Goal: Task Accomplishment & Management: Complete application form

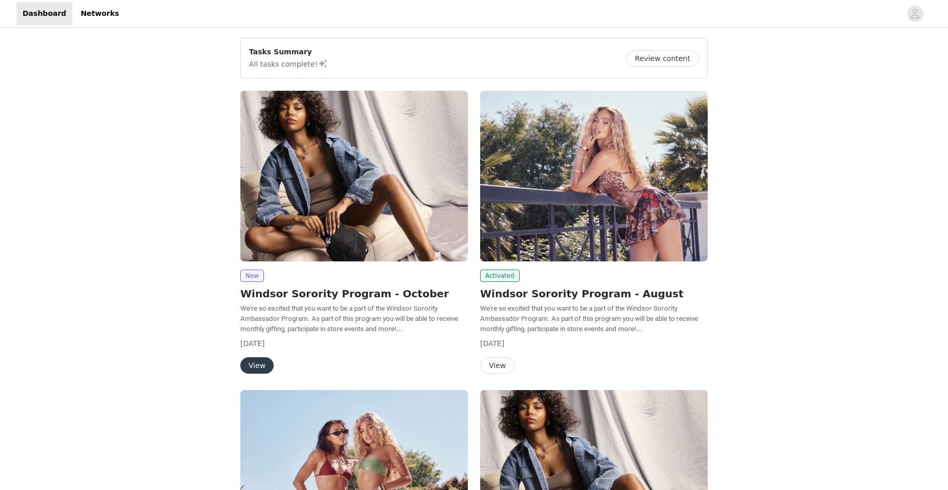
click at [247, 363] on button "View" at bounding box center [256, 365] width 33 height 16
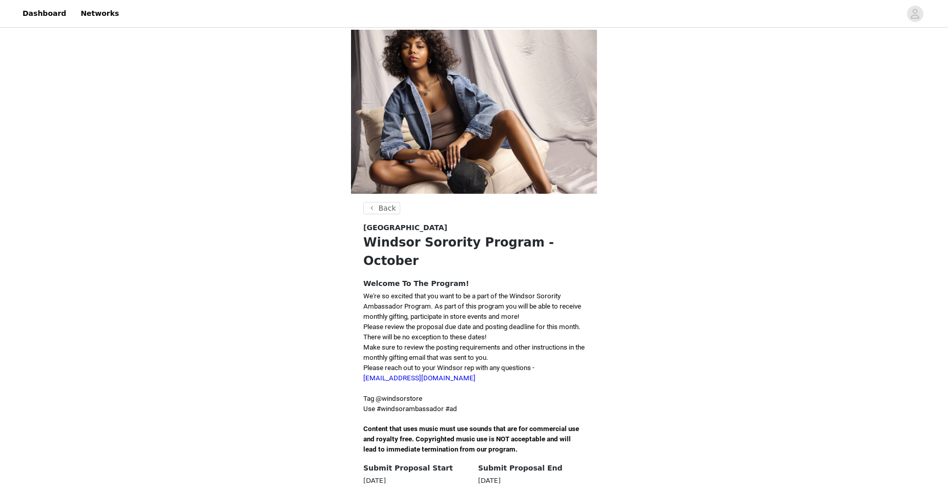
scroll to position [54, 0]
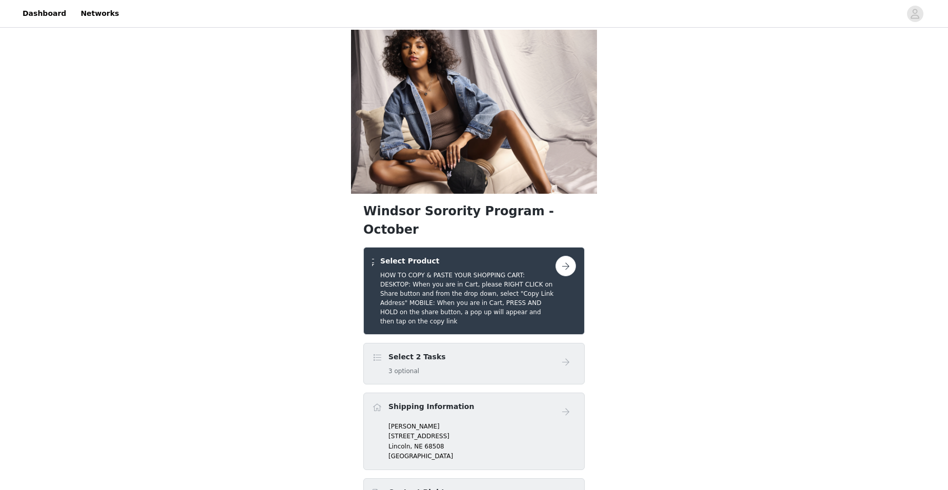
click at [566, 256] on button "button" at bounding box center [566, 266] width 21 height 21
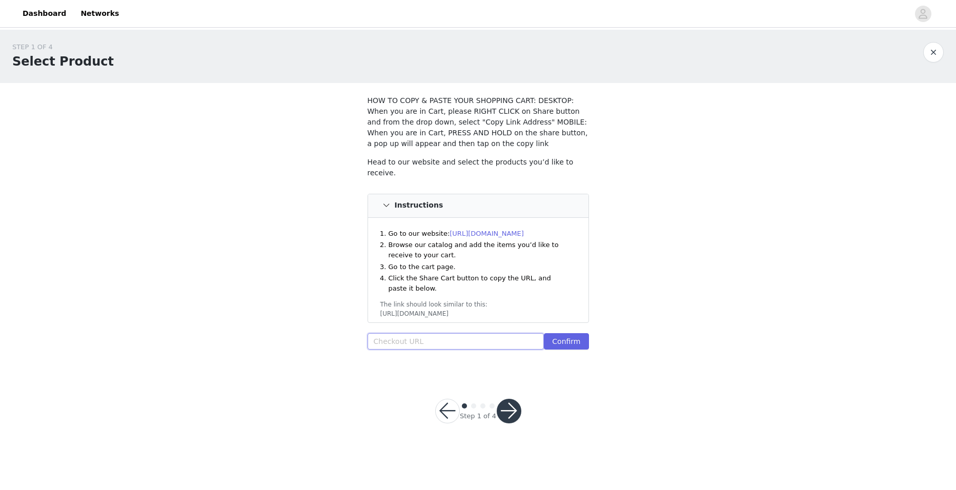
click at [404, 342] on input "text" at bounding box center [455, 341] width 177 height 16
paste input "https://www.windsorstore.com/cart/43462779469875:1,42686259003443:1,43547119058…"
type input "https://www.windsorstore.com/cart/43462779469875:1,42686259003443:1,43547119058…"
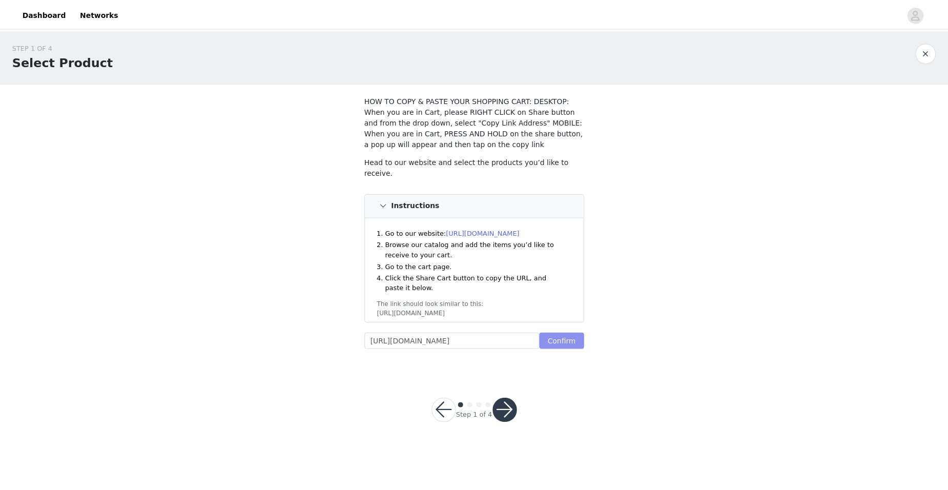
scroll to position [0, 0]
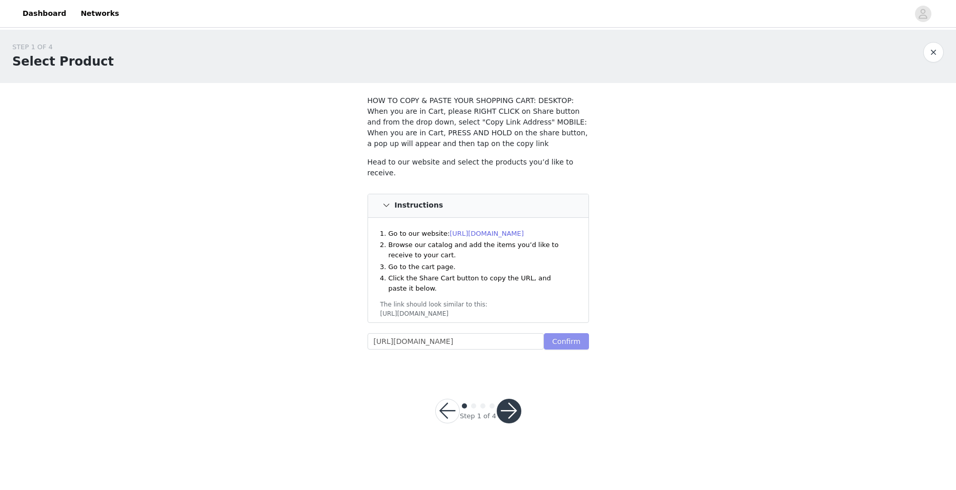
click at [579, 339] on button "Confirm" at bounding box center [566, 341] width 45 height 16
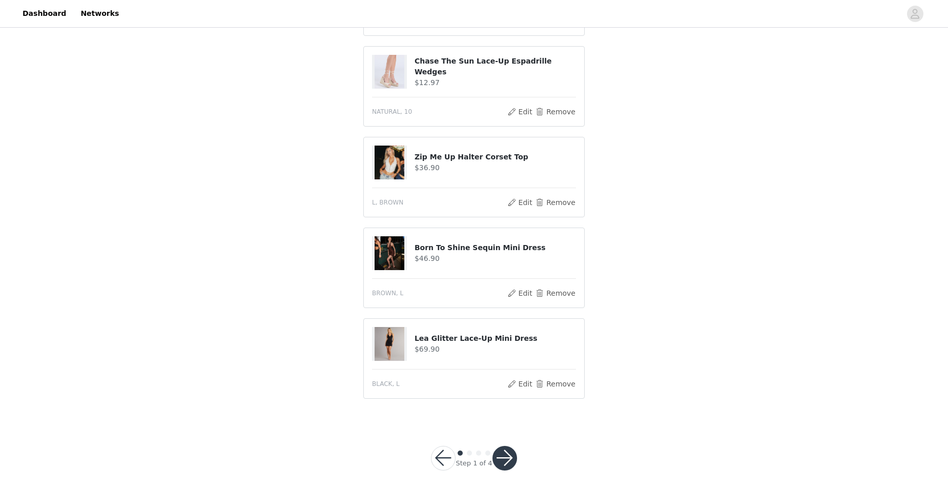
scroll to position [402, 0]
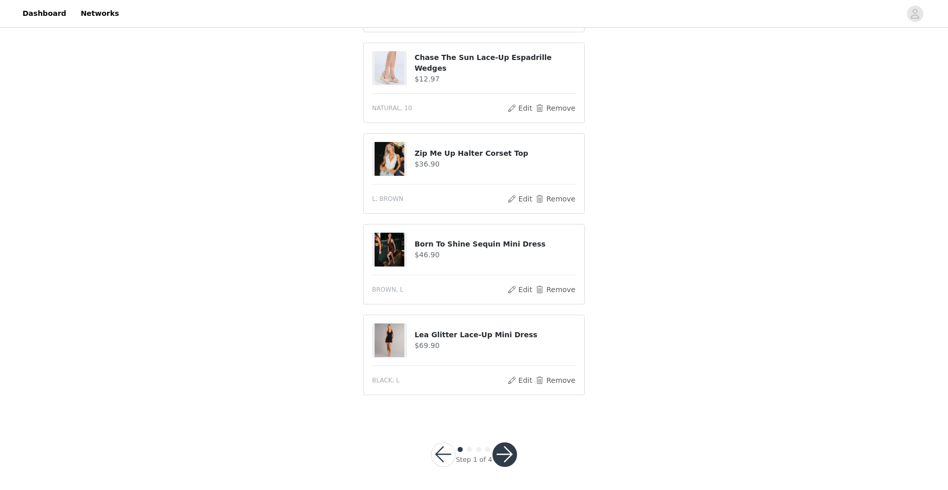
click at [507, 454] on button "button" at bounding box center [505, 454] width 25 height 25
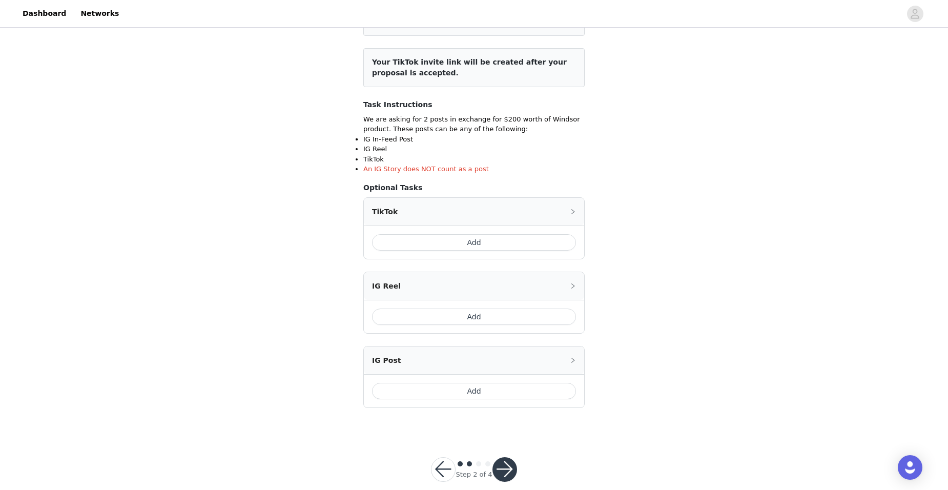
scroll to position [130, 0]
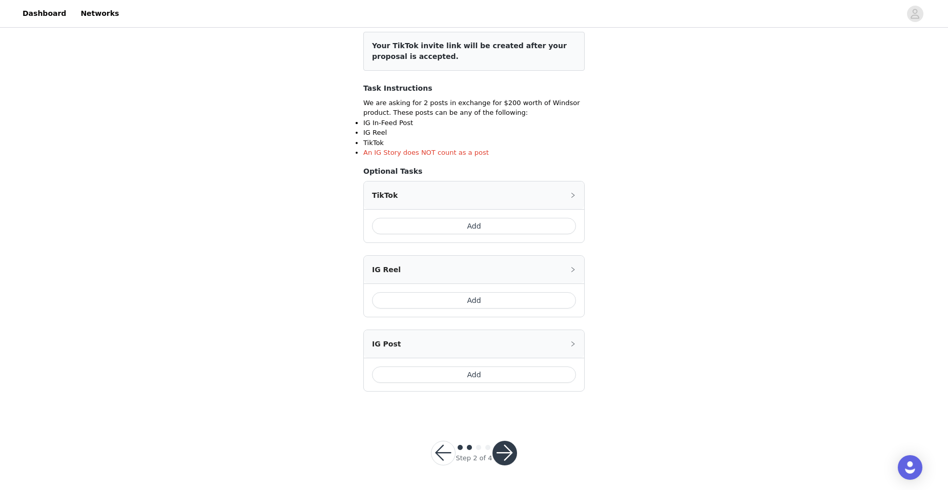
click at [544, 223] on button "Add" at bounding box center [474, 226] width 204 height 16
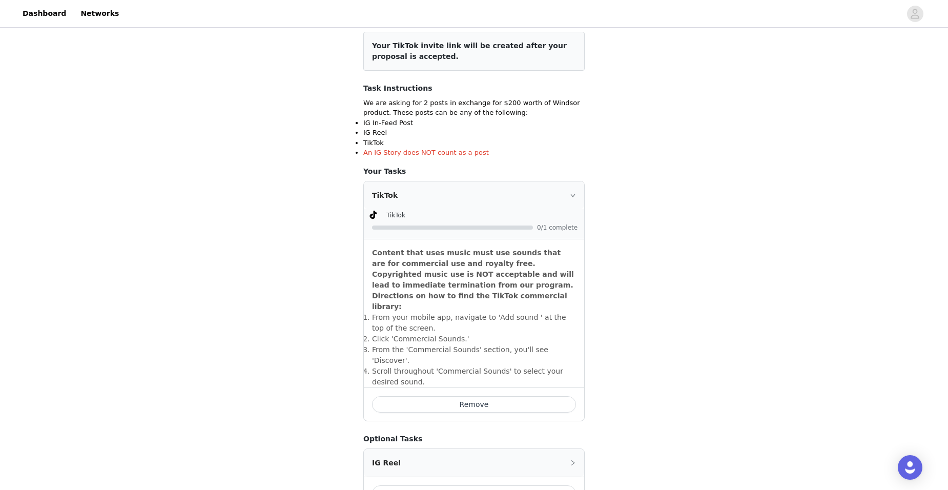
click at [588, 299] on section "Include the following in your post Hashtag in the captions: #windsorambassador …" at bounding box center [474, 281] width 246 height 656
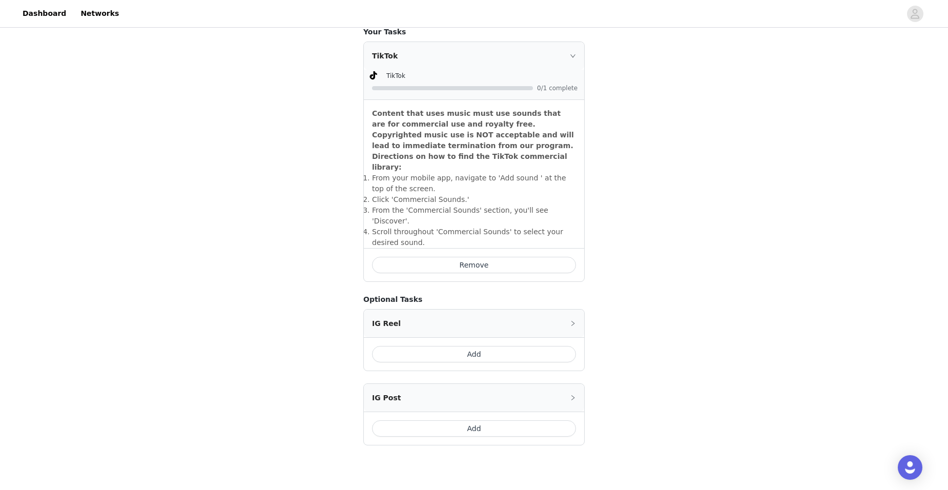
scroll to position [301, 0]
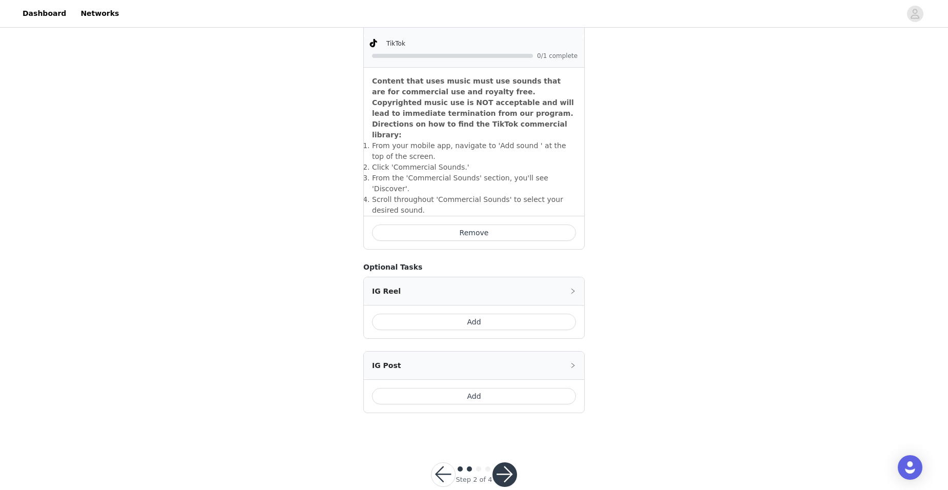
click at [500, 462] on button "button" at bounding box center [505, 474] width 25 height 25
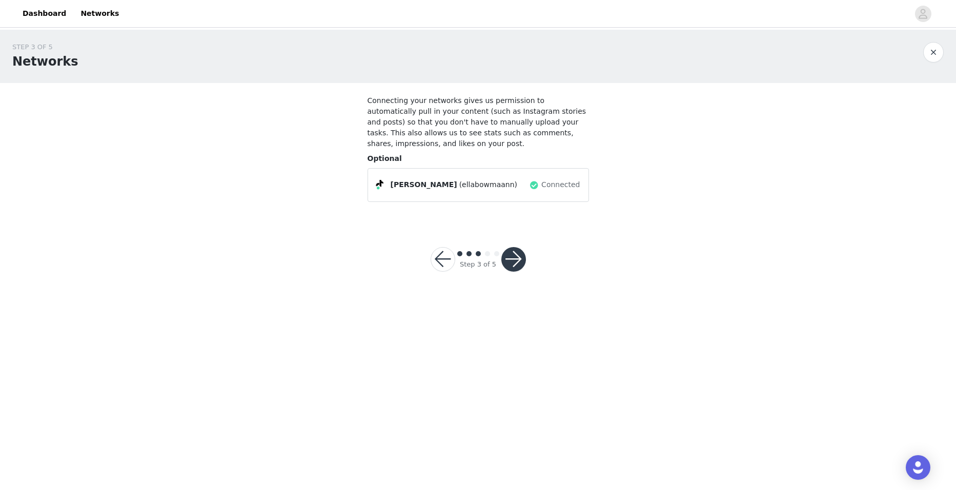
click at [515, 255] on button "button" at bounding box center [513, 259] width 25 height 25
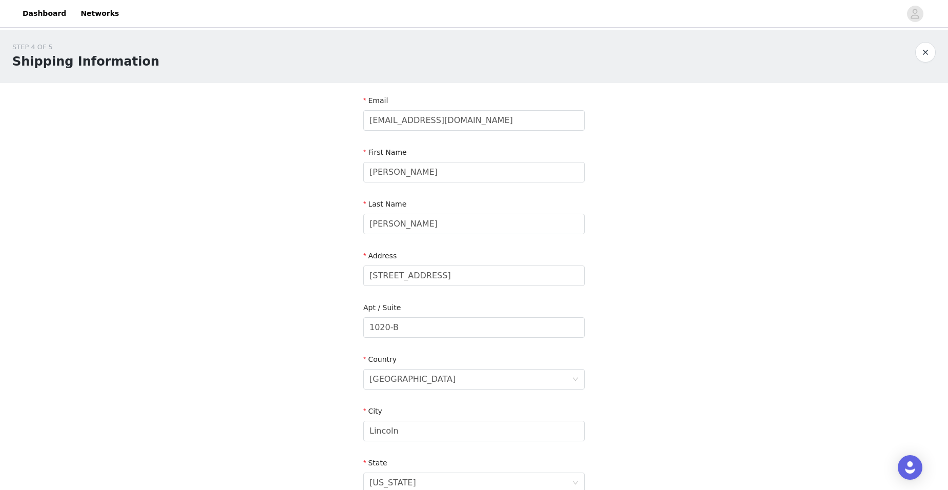
scroll to position [209, 0]
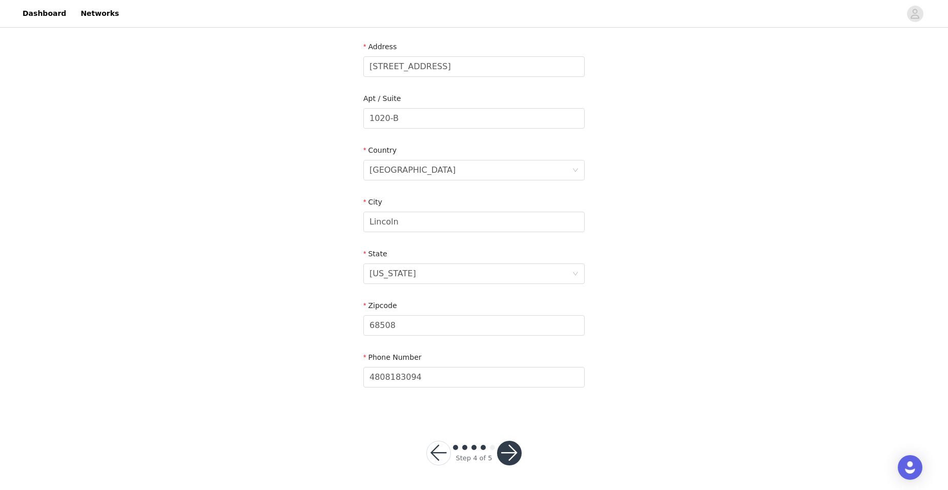
click at [507, 455] on button "button" at bounding box center [509, 453] width 25 height 25
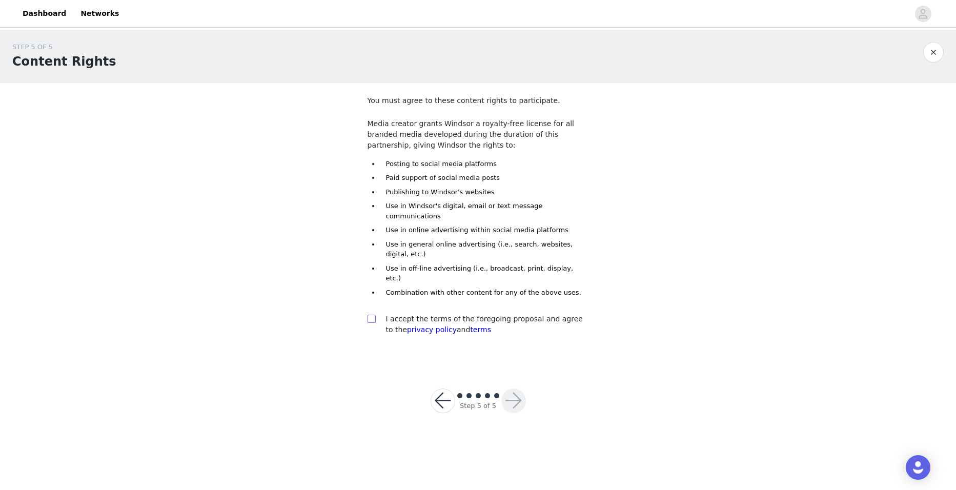
click at [368, 315] on input "checkbox" at bounding box center [370, 318] width 7 height 7
checkbox input "true"
click at [519, 389] on button "button" at bounding box center [513, 401] width 25 height 25
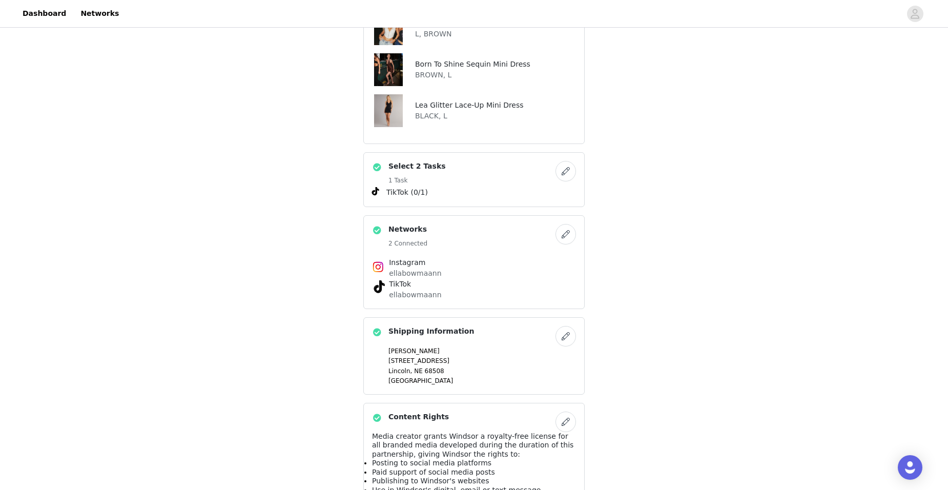
scroll to position [362, 0]
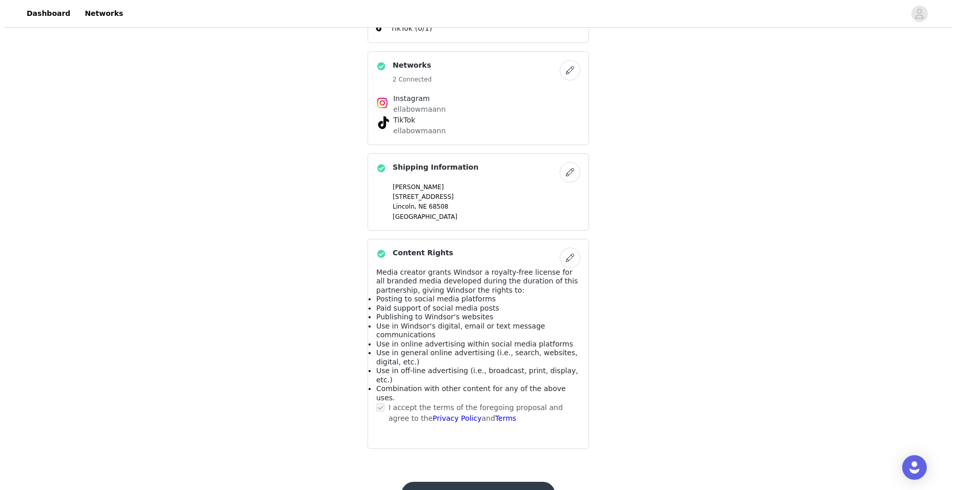
scroll to position [0, 0]
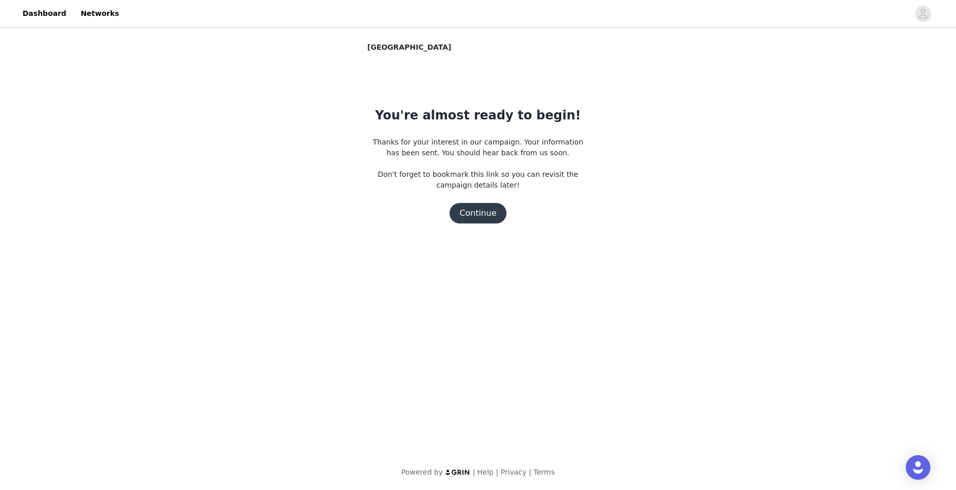
click at [485, 211] on button "Continue" at bounding box center [478, 213] width 57 height 21
